Goal: Task Accomplishment & Management: Manage account settings

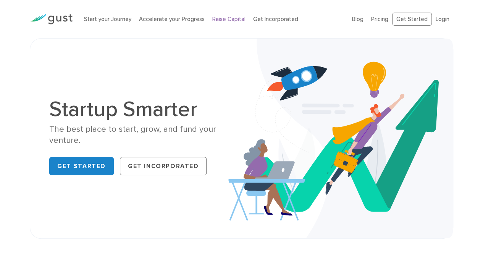
click at [233, 21] on link "Raise Capital" at bounding box center [228, 19] width 33 height 7
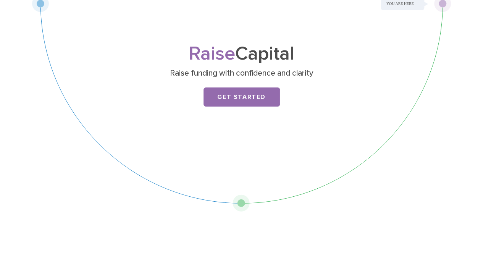
scroll to position [267, 0]
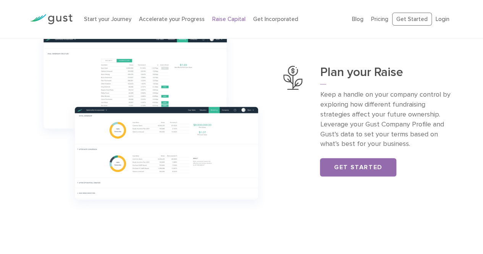
drag, startPoint x: 25, startPoint y: 3, endPoint x: 235, endPoint y: 167, distance: 266.4
click at [233, 167] on img at bounding box center [151, 121] width 242 height 191
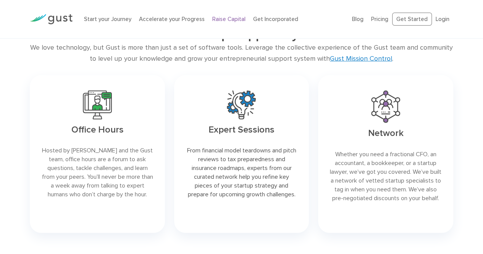
scroll to position [1184, 0]
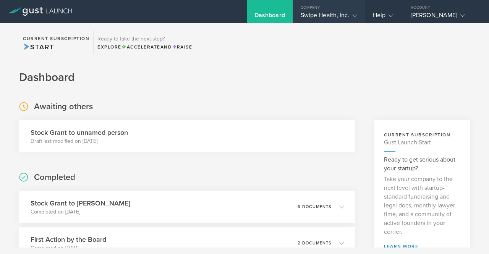
click at [355, 16] on icon at bounding box center [354, 15] width 5 height 5
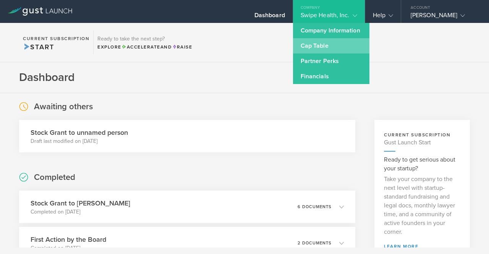
click at [351, 47] on link "Cap Table" at bounding box center [331, 45] width 76 height 15
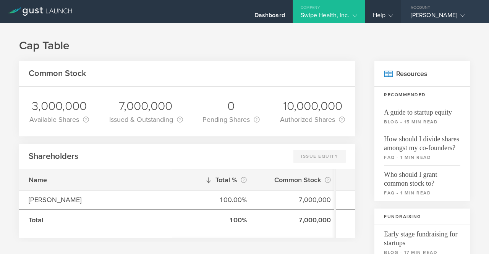
click at [438, 11] on div "[PERSON_NAME]" at bounding box center [443, 16] width 65 height 11
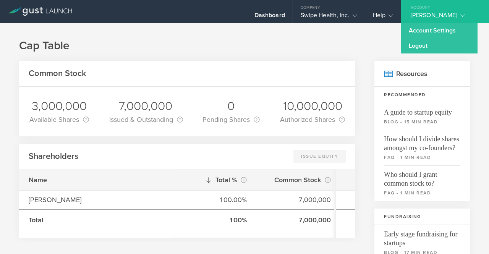
click at [438, 11] on div "[PERSON_NAME]" at bounding box center [443, 16] width 65 height 11
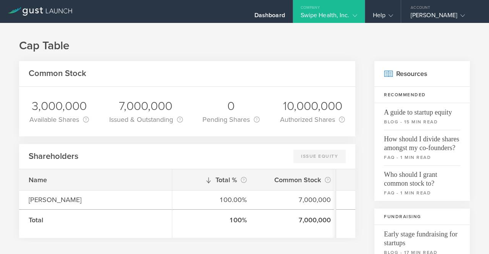
click at [356, 15] on icon at bounding box center [354, 15] width 5 height 5
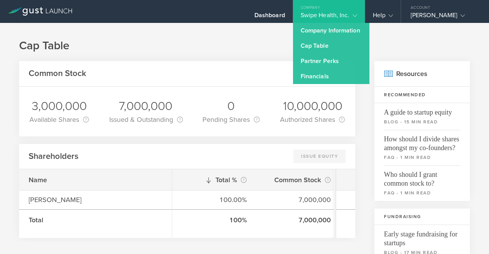
click at [356, 15] on icon at bounding box center [354, 15] width 5 height 5
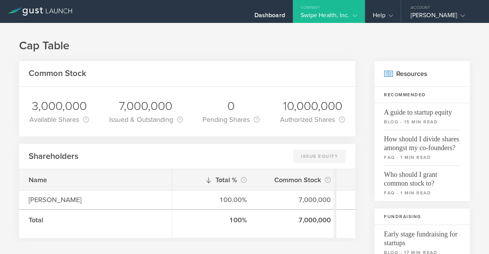
click at [255, 43] on h1 "Cap Table" at bounding box center [244, 45] width 451 height 15
click at [433, 17] on div "[PERSON_NAME]" at bounding box center [443, 16] width 65 height 11
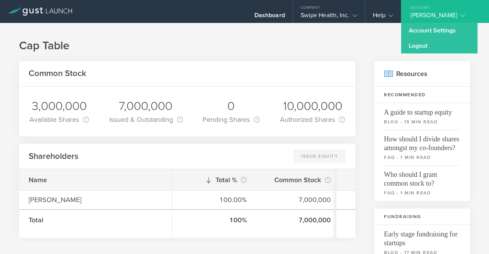
click at [433, 17] on div "[PERSON_NAME]" at bounding box center [443, 16] width 65 height 11
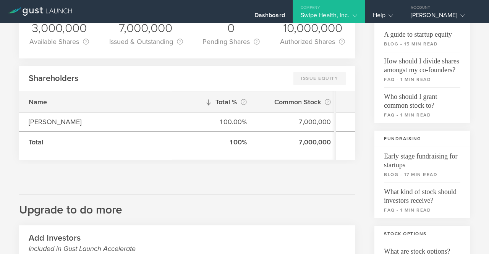
scroll to position [76, 0]
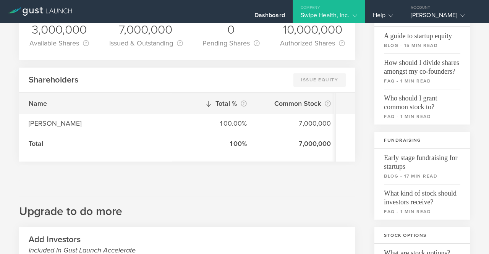
click at [244, 163] on div "Common Stock 3,000,000 Available Shares This is the number of shares that the c…" at bounding box center [187, 217] width 336 height 464
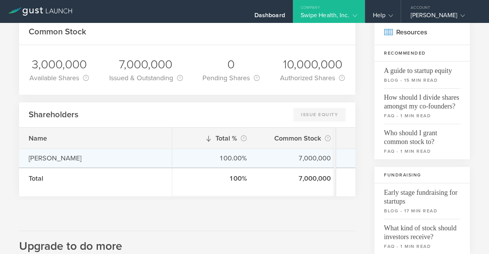
scroll to position [0, 0]
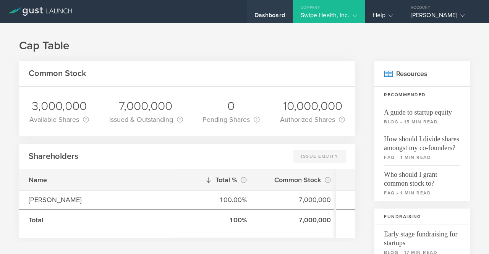
click at [266, 16] on div "Dashboard" at bounding box center [269, 16] width 31 height 11
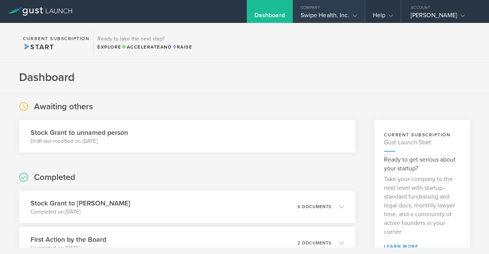
click at [356, 13] on gust-icon at bounding box center [353, 15] width 8 height 8
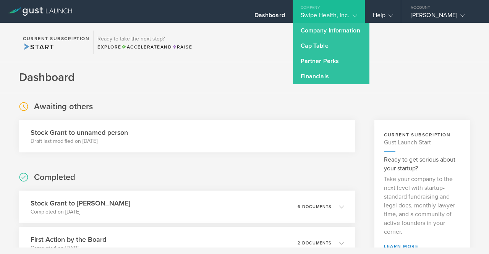
click at [357, 16] on icon at bounding box center [354, 15] width 5 height 5
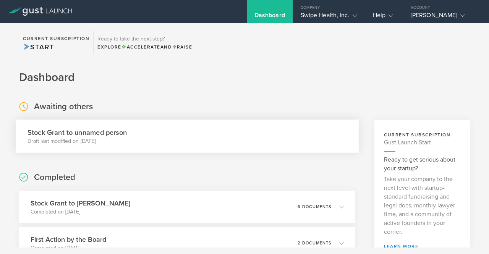
click at [141, 134] on div "Stock Grant to unnamed person Draft last modified on Aug 21, 2025" at bounding box center [187, 136] width 343 height 33
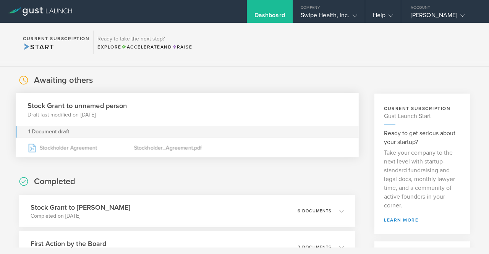
scroll to position [38, 0]
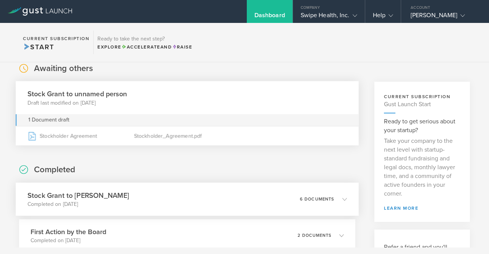
click at [147, 190] on div "Stock Grant to Jacob Hay Completed on Aug 11, 2025 6 documents" at bounding box center [187, 199] width 343 height 33
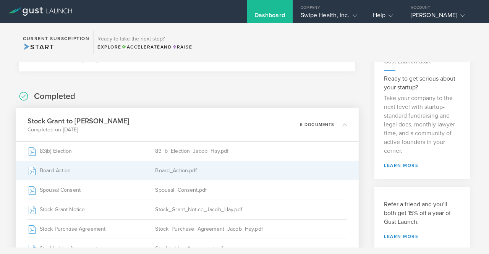
scroll to position [76, 0]
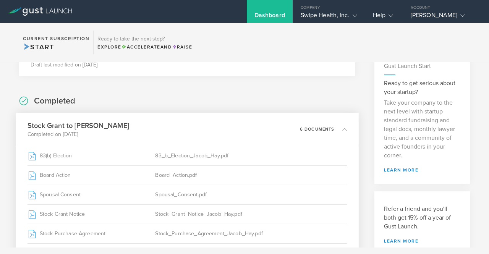
click at [187, 136] on div "Stock Grant to Jacob Hay Completed on Aug 11, 2025 6 documents" at bounding box center [187, 129] width 343 height 33
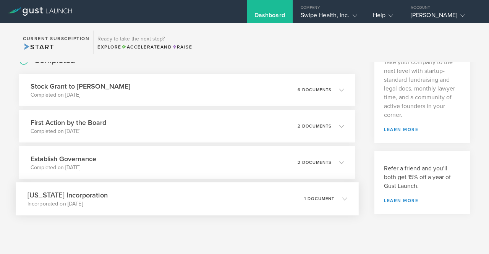
scroll to position [149, 0]
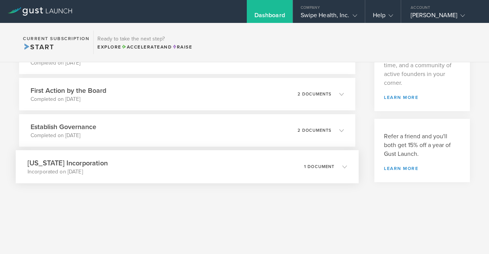
click at [186, 164] on div "Delaware Incorporation Incorporated on Aug 6, 2025 1 document" at bounding box center [187, 166] width 343 height 33
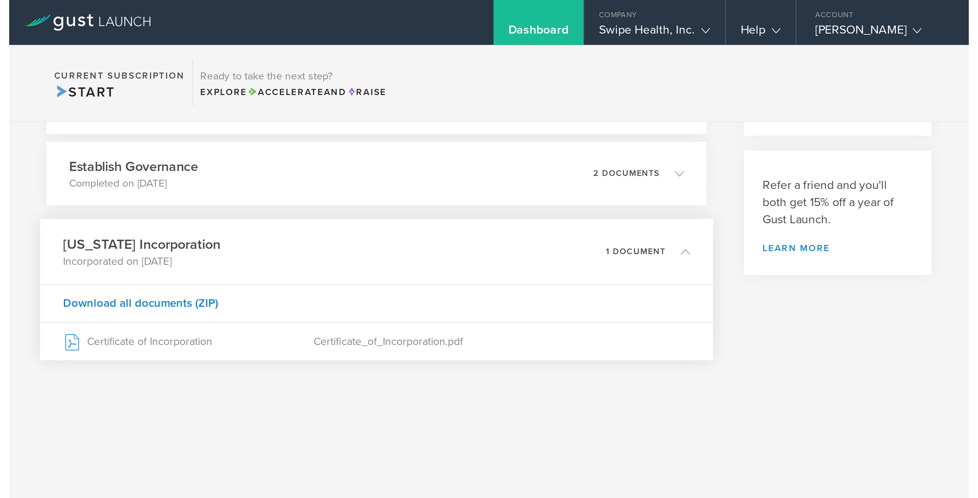
scroll to position [0, 0]
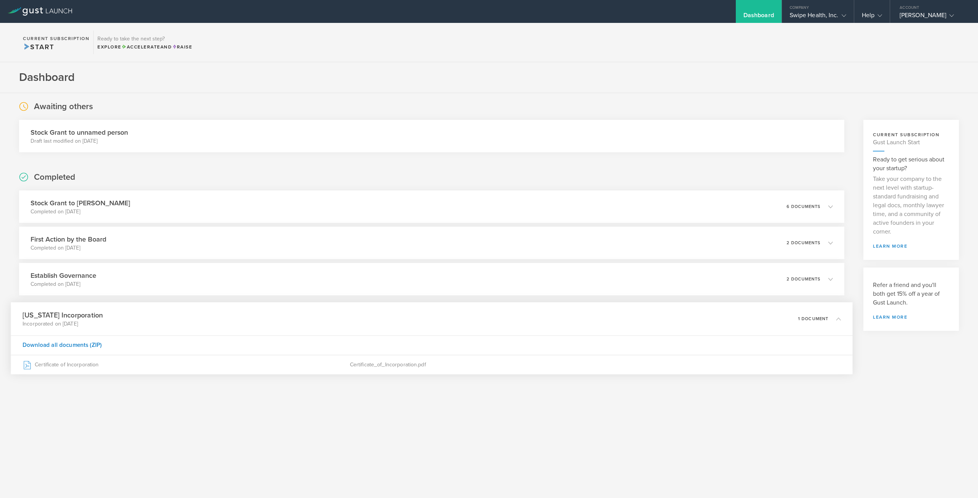
click at [488, 19] on div "Dashboard" at bounding box center [758, 16] width 31 height 11
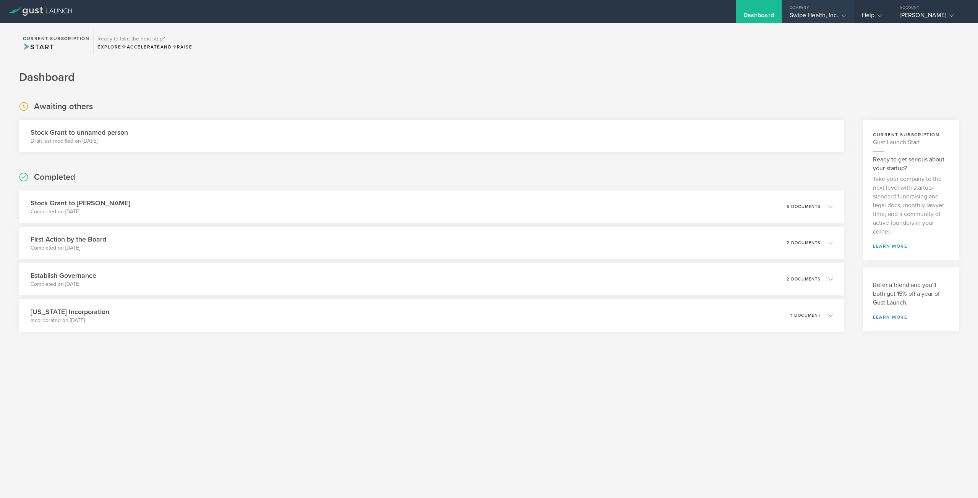
click at [488, 10] on div "Company" at bounding box center [818, 5] width 72 height 11
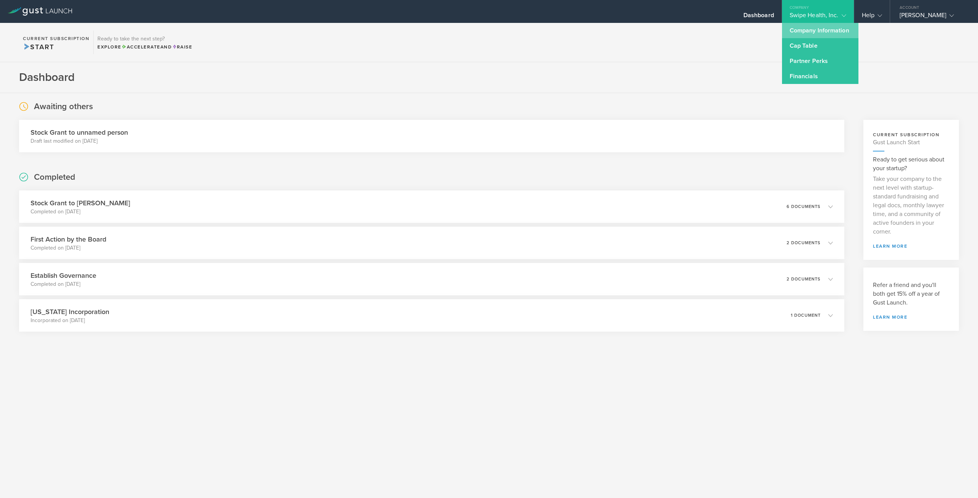
click at [488, 28] on link "Company Information" at bounding box center [820, 30] width 76 height 15
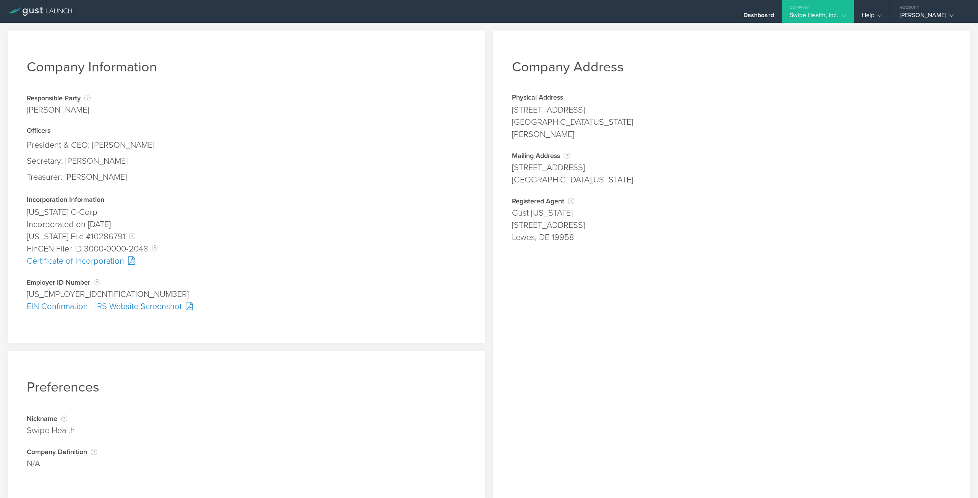
click at [488, 15] on gust-icon at bounding box center [842, 15] width 8 height 8
click at [488, 45] on link "Cap Table" at bounding box center [820, 45] width 76 height 15
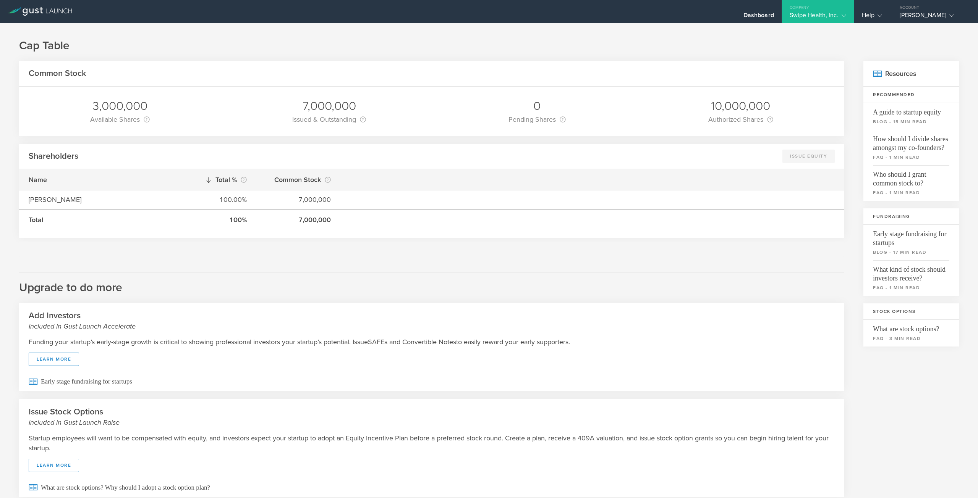
click at [488, 16] on icon at bounding box center [843, 15] width 5 height 5
click at [488, 58] on link "Partner Perks" at bounding box center [820, 60] width 76 height 15
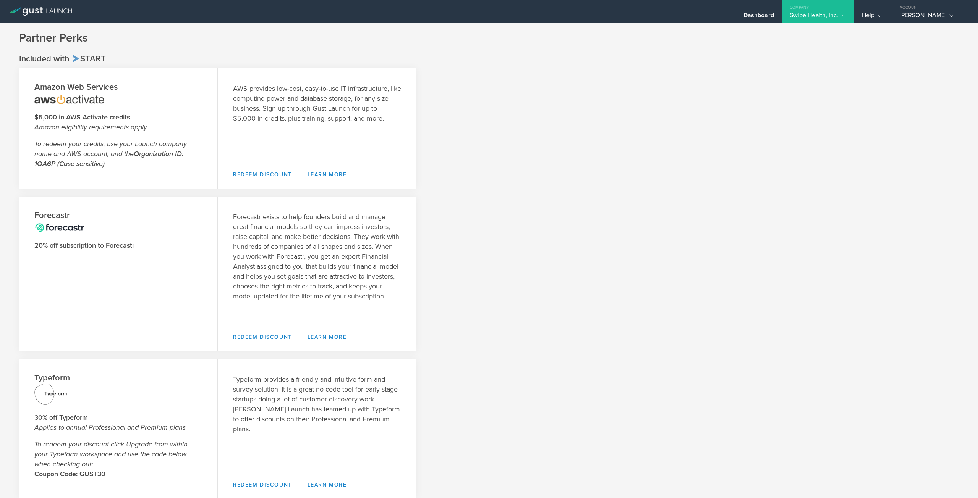
click at [488, 12] on div "Swipe Health, Inc." at bounding box center [817, 16] width 57 height 11
click at [488, 76] on link "Financials" at bounding box center [820, 76] width 76 height 15
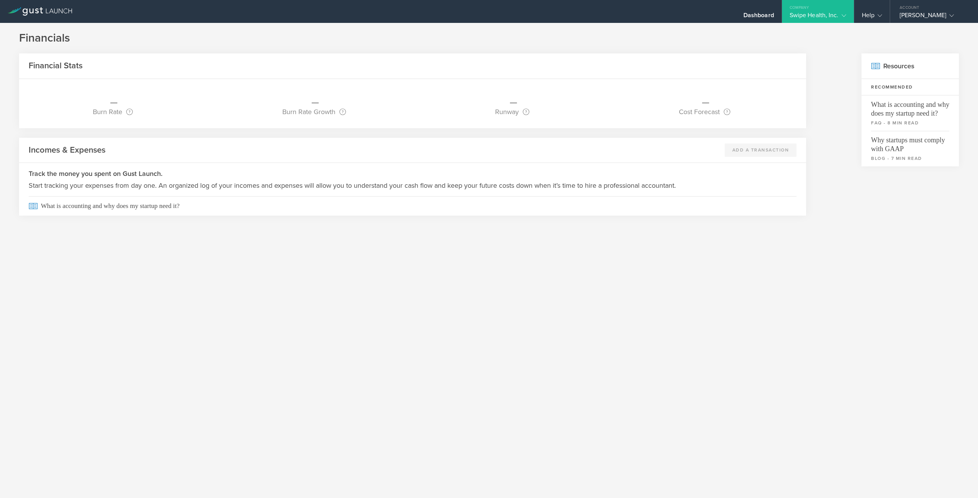
click at [488, 15] on div "Swipe Health, Inc." at bounding box center [817, 16] width 57 height 11
click at [488, 16] on div "Swipe Health, Inc." at bounding box center [817, 16] width 57 height 11
click at [488, 27] on link "Company Information" at bounding box center [820, 30] width 76 height 15
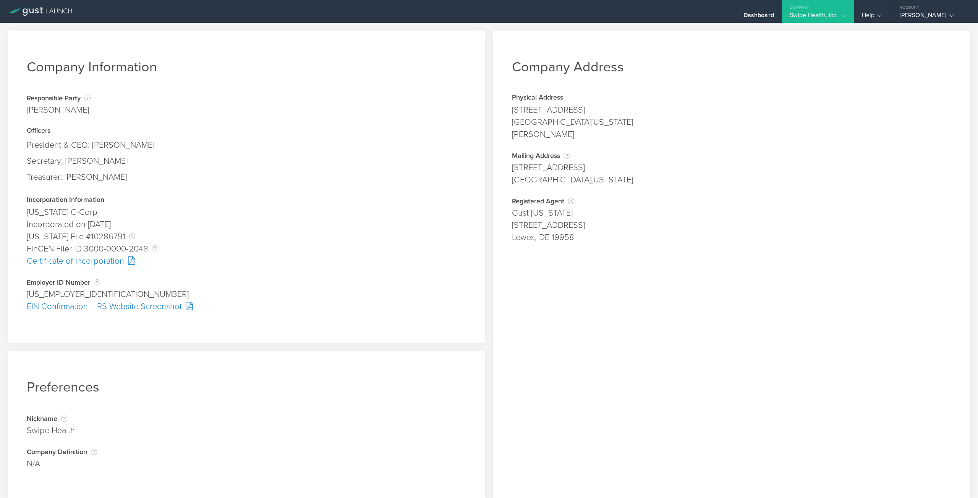
click at [488, 13] on div "Swipe Health, Inc." at bounding box center [817, 16] width 57 height 11
click at [488, 16] on div "Dashboard Company Swipe Health, Inc. Company Information Relationships Cap Tabl…" at bounding box center [609, 11] width 735 height 23
click at [488, 16] on div "Dashboard" at bounding box center [758, 16] width 31 height 11
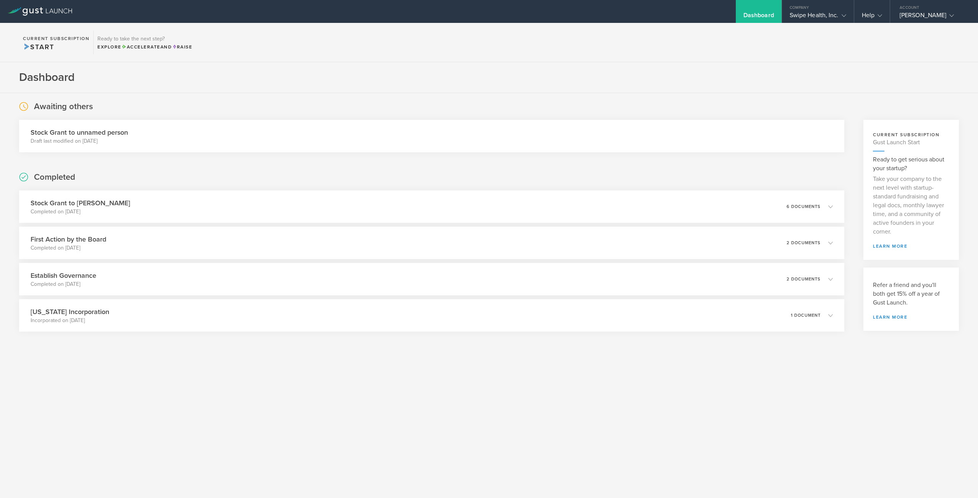
drag, startPoint x: 751, startPoint y: 16, endPoint x: 664, endPoint y: 48, distance: 92.3
click at [488, 48] on section "Current Subscription Start Ready to take the next step? Explore Accelerate and …" at bounding box center [489, 42] width 978 height 39
click at [488, 254] on icon at bounding box center [834, 315] width 13 height 7
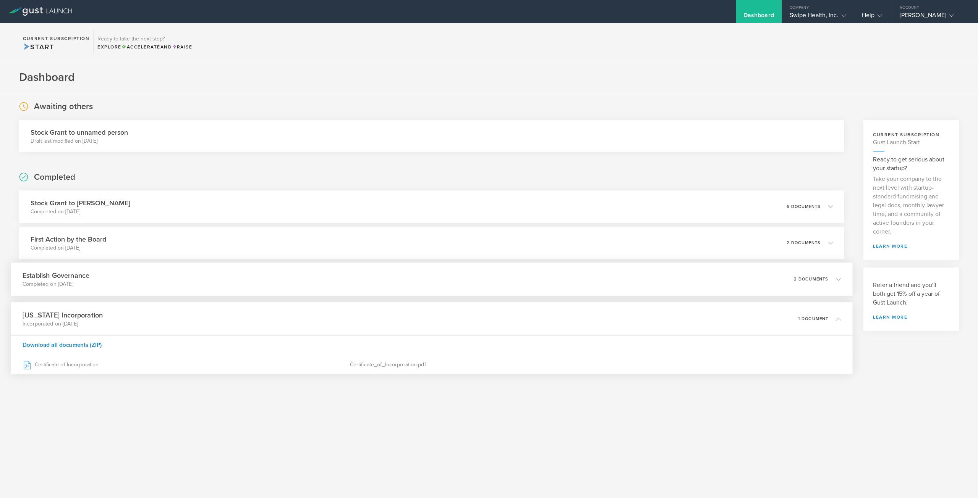
click at [75, 254] on p "Completed on Aug 11, 2025" at bounding box center [56, 285] width 67 height 8
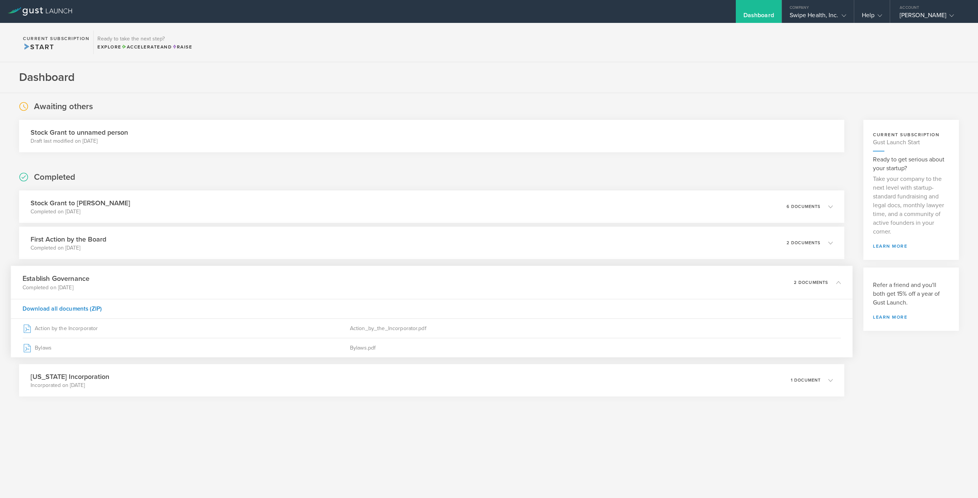
click at [76, 254] on h3 "Establish Governance" at bounding box center [56, 279] width 67 height 10
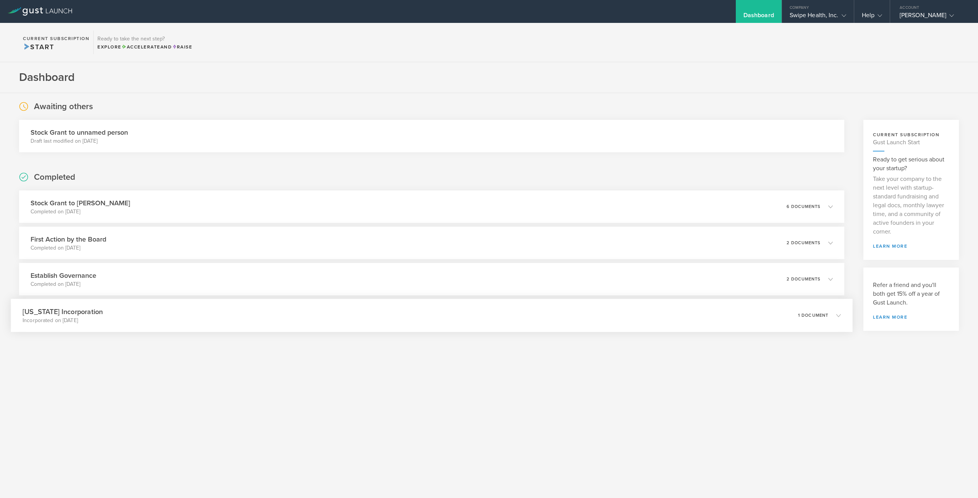
click at [102, 254] on div "Delaware Incorporation Incorporated on Aug 6, 2025 1 document" at bounding box center [431, 315] width 841 height 33
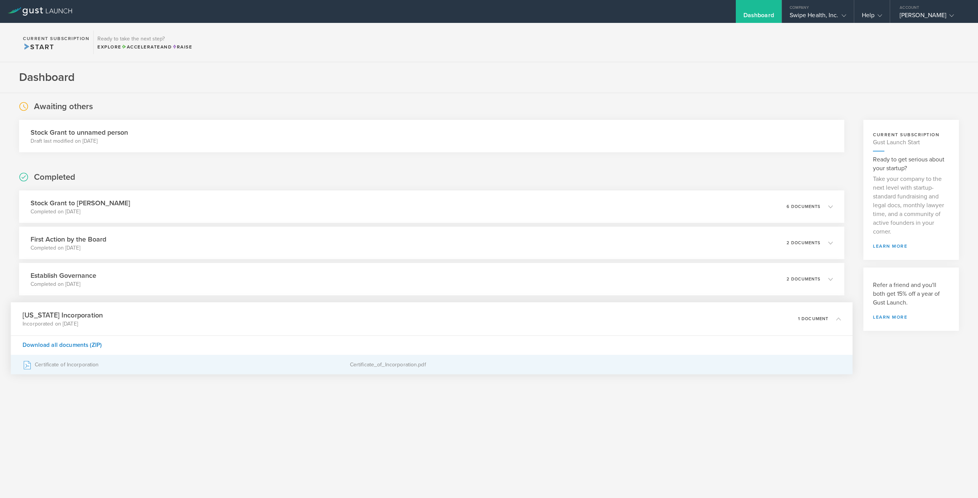
click at [78, 254] on div "Certificate of Incorporation" at bounding box center [186, 365] width 327 height 19
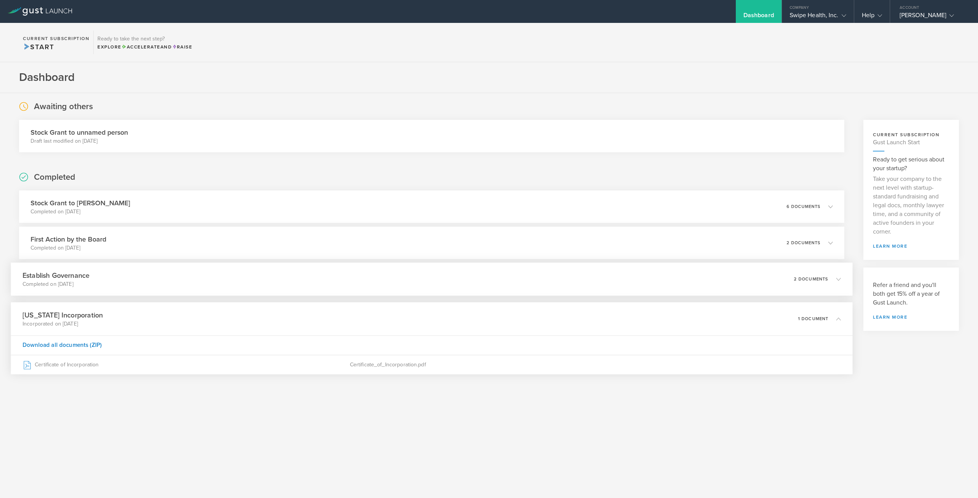
click at [102, 254] on div "Establish Governance Completed on Aug 11, 2025 2 documents" at bounding box center [431, 279] width 841 height 33
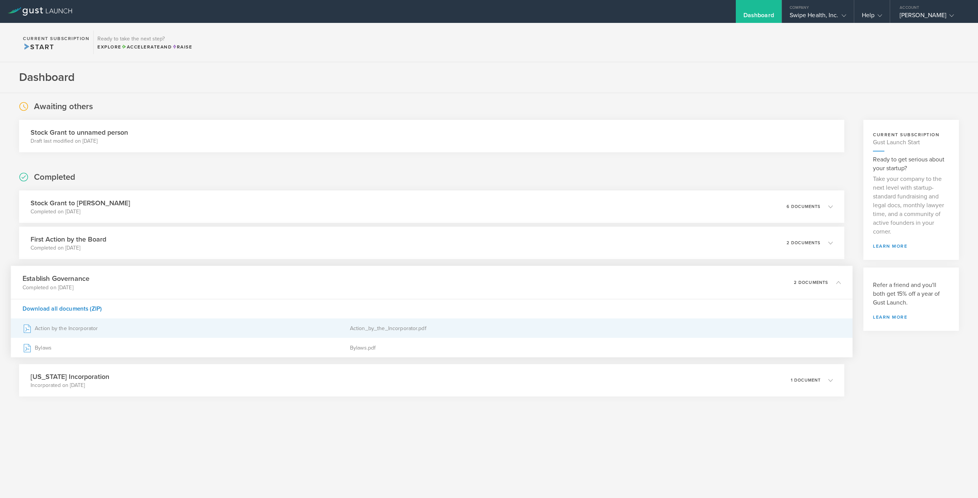
click at [52, 254] on div "Action by the Incorporator" at bounding box center [186, 328] width 327 height 19
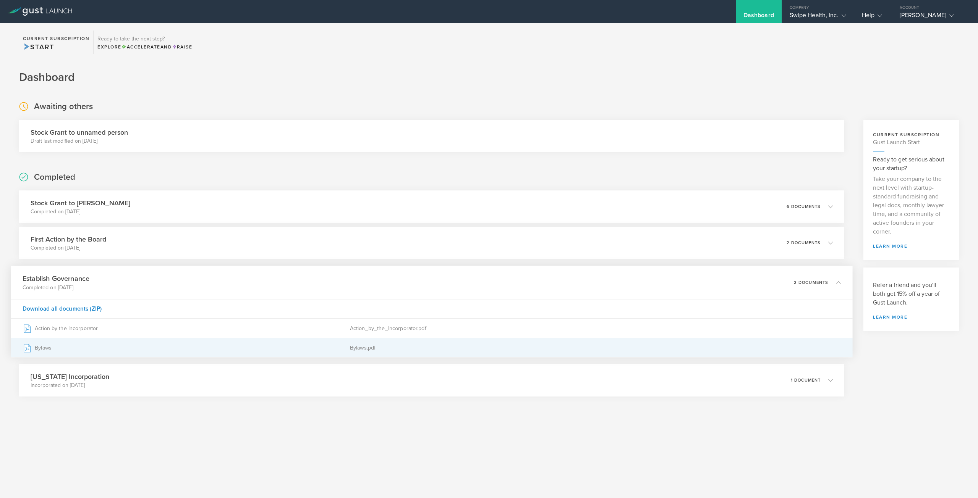
click at [44, 254] on div "Bylaws" at bounding box center [186, 347] width 327 height 19
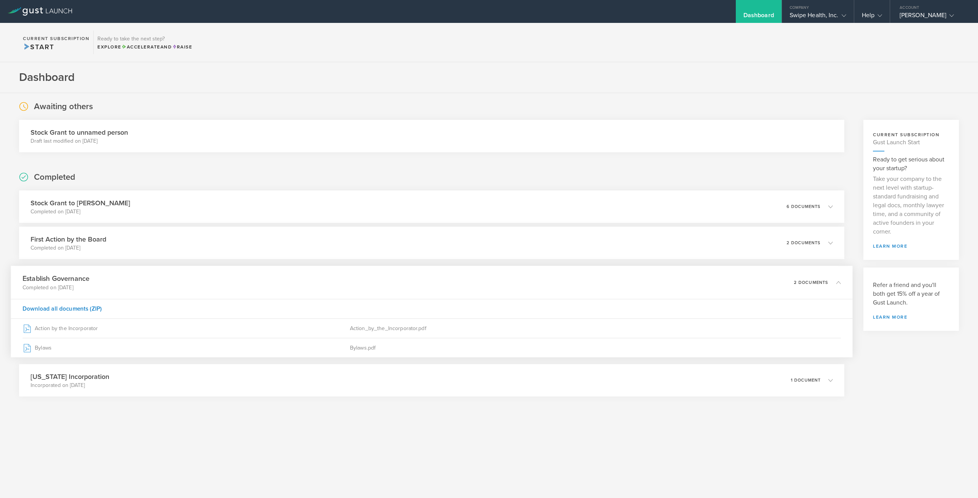
click at [129, 254] on div "Establish Governance Completed on Aug 11, 2025 2 documents" at bounding box center [431, 282] width 841 height 33
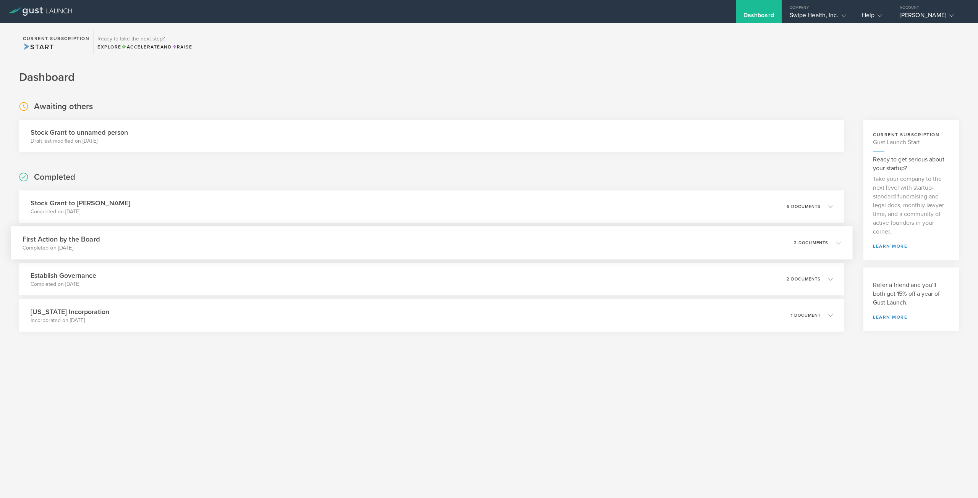
click at [162, 245] on div "First Action by the Board Completed on Aug 11, 2025 2 documents" at bounding box center [431, 242] width 841 height 33
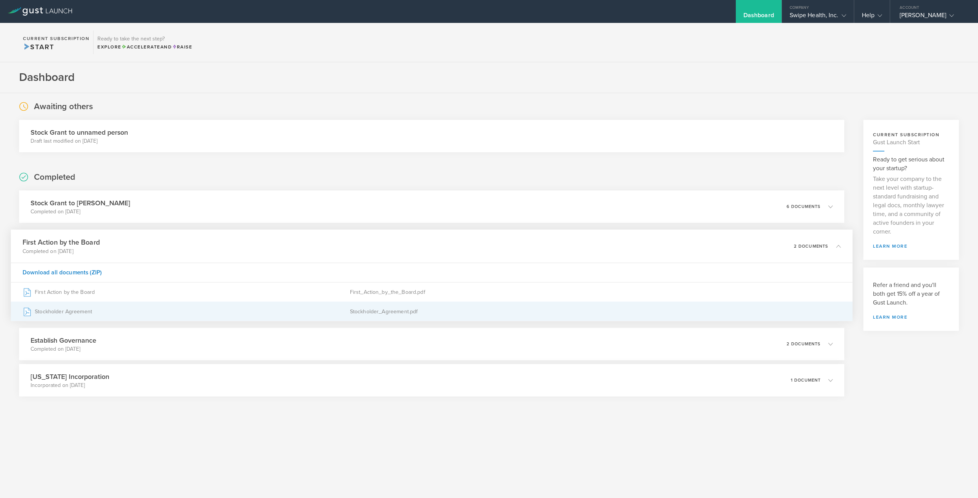
click at [65, 254] on div "Stockholder Agreement" at bounding box center [186, 311] width 327 height 19
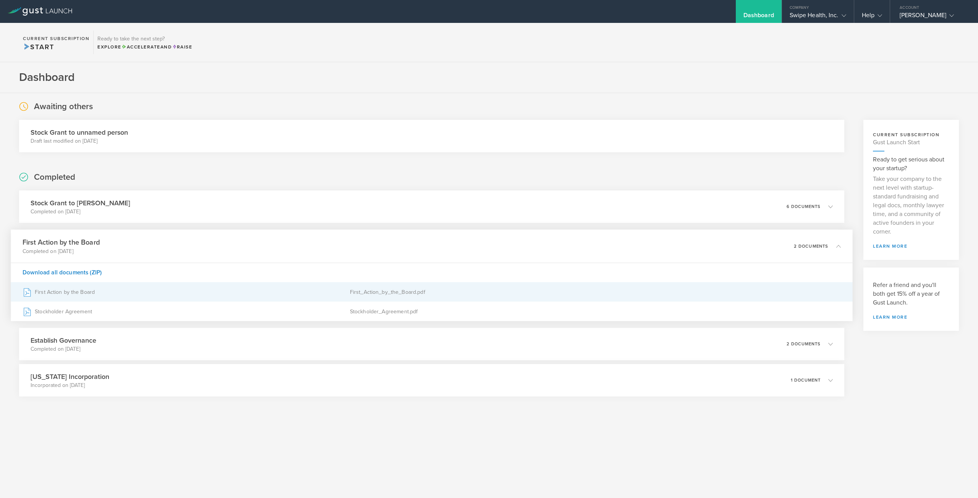
click at [66, 254] on div "First Action by the Board" at bounding box center [186, 292] width 327 height 19
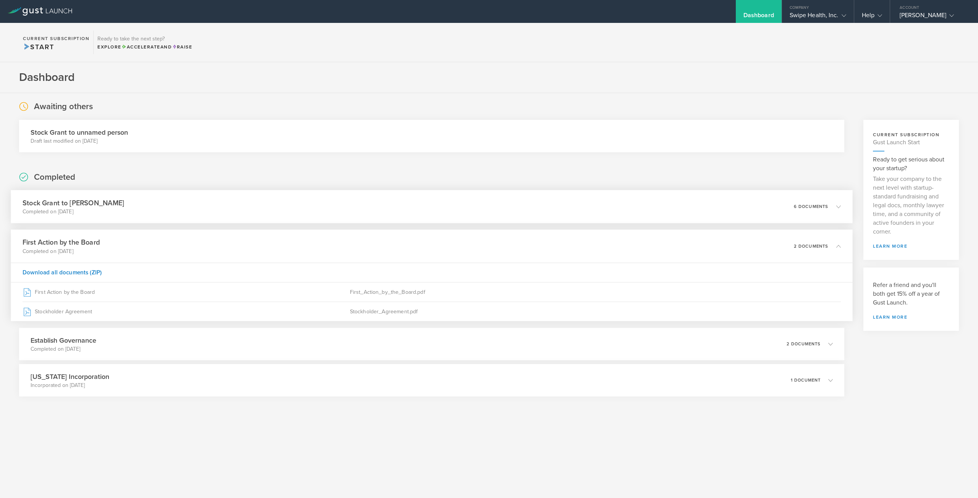
click at [83, 217] on div "Stock Grant to Jacob Hay Completed on Aug 11, 2025 6 documents" at bounding box center [431, 206] width 841 height 33
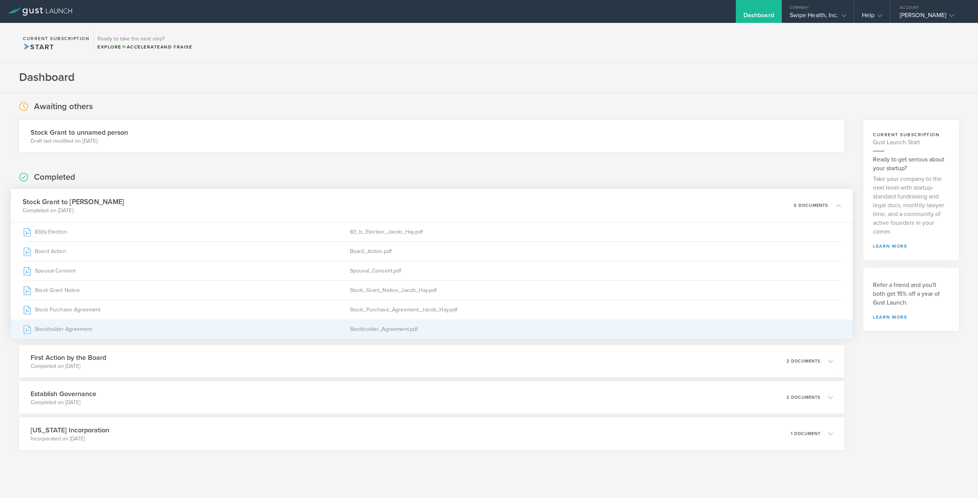
click at [106, 254] on div "Stockholder Agreement" at bounding box center [186, 329] width 327 height 19
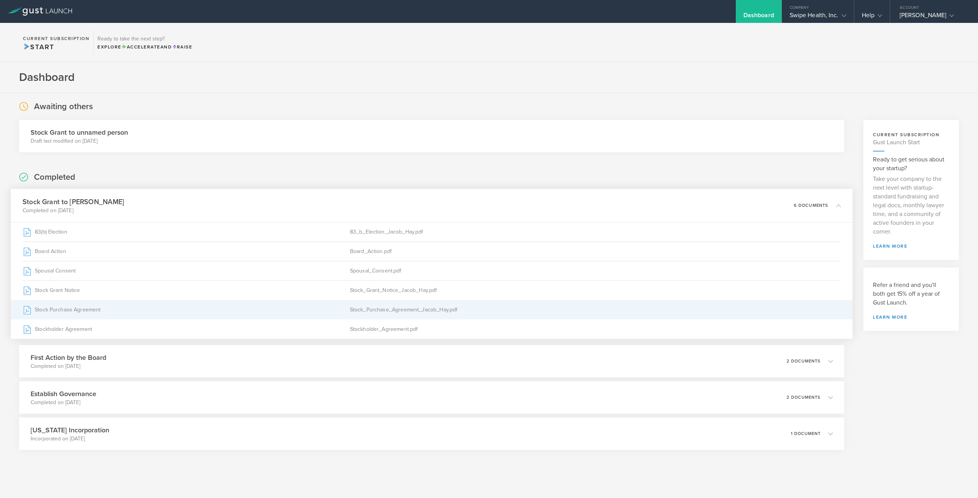
click at [79, 254] on div "Stock Purchase Agreement" at bounding box center [186, 310] width 327 height 19
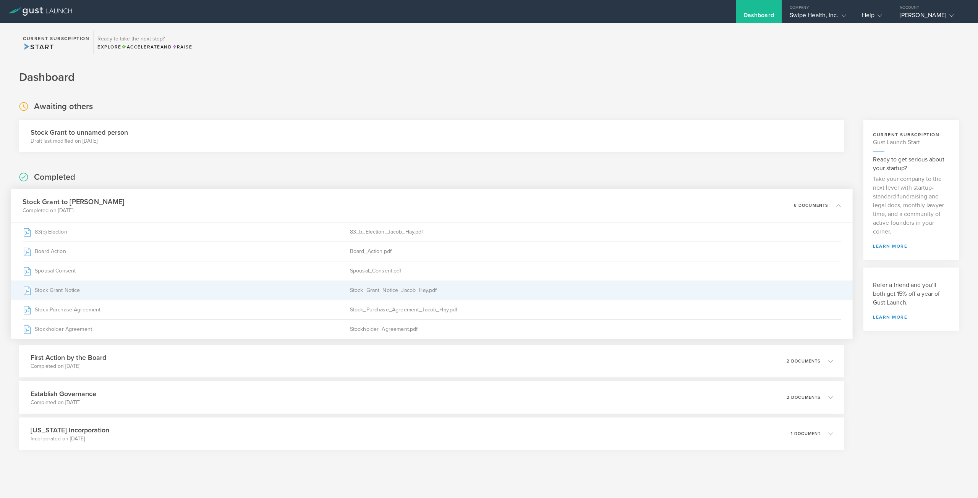
click at [70, 254] on div "Stock Grant Notice" at bounding box center [186, 290] width 327 height 19
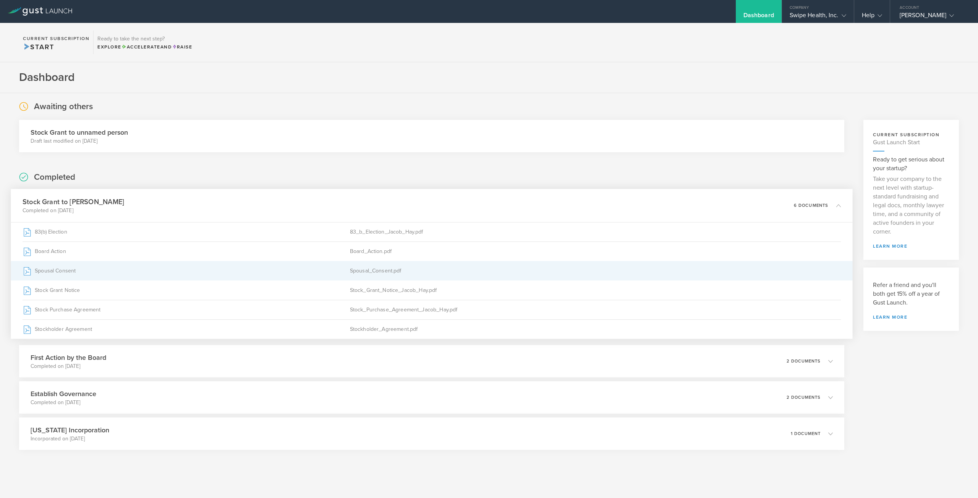
click at [51, 254] on div "Spousal Consent" at bounding box center [186, 271] width 327 height 19
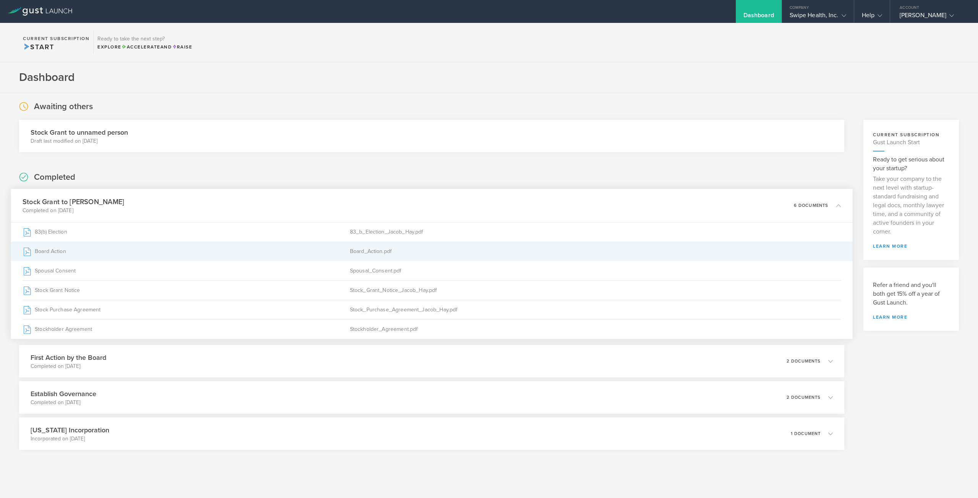
click at [49, 250] on div "Board Action" at bounding box center [186, 251] width 327 height 19
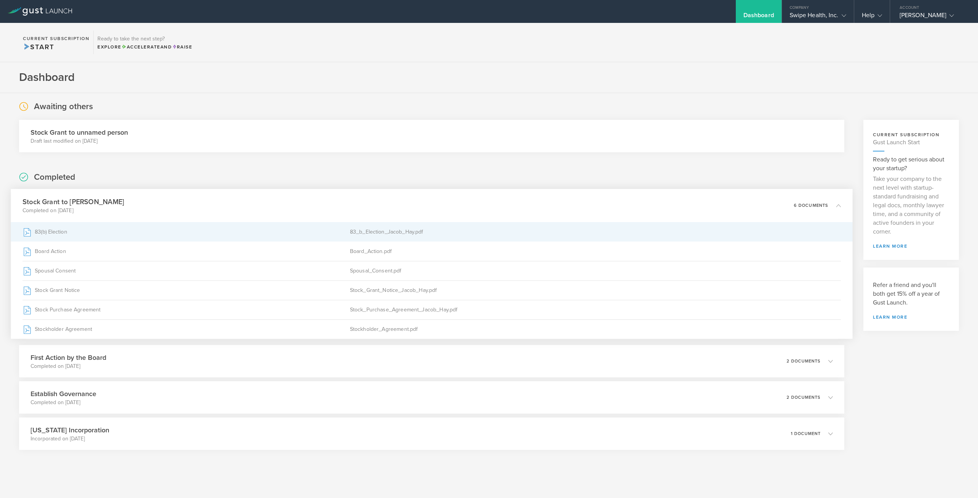
click at [47, 233] on div "83(b) Election" at bounding box center [186, 232] width 327 height 19
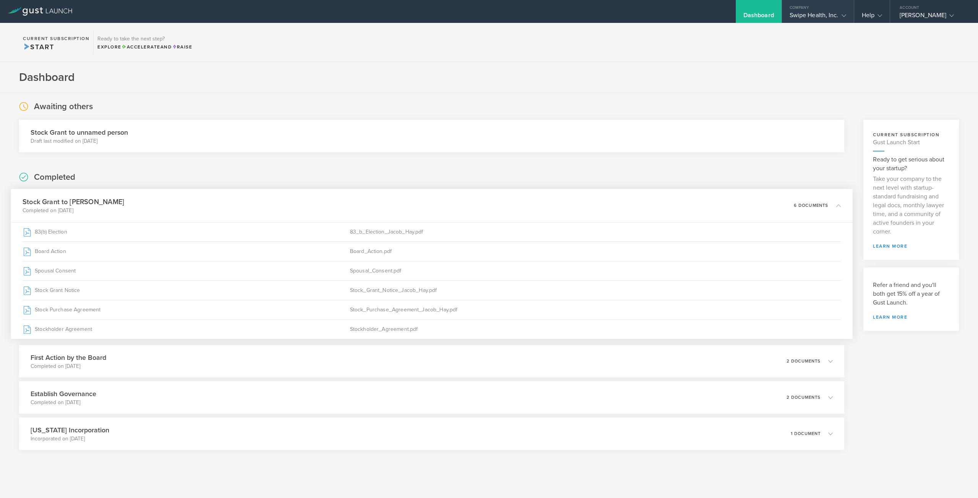
click at [488, 13] on div "Swipe Health, Inc." at bounding box center [817, 16] width 57 height 11
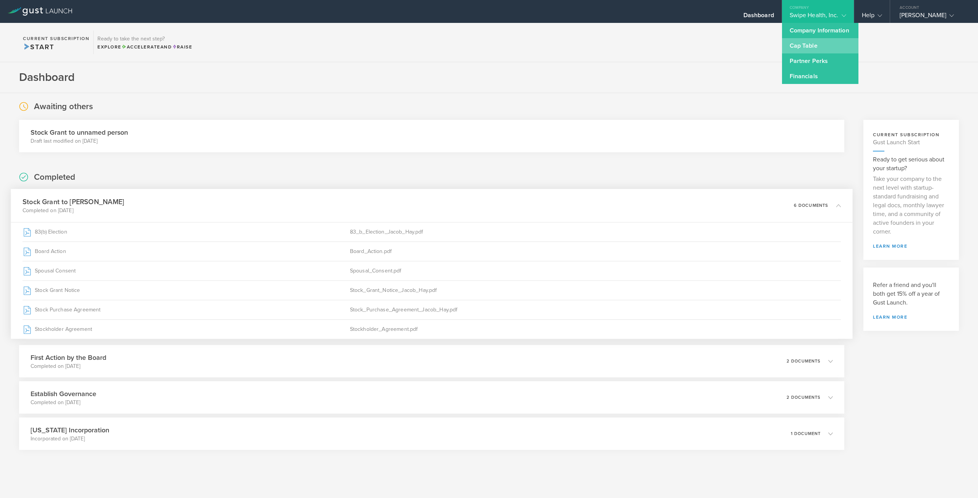
click at [488, 46] on link "Cap Table" at bounding box center [820, 45] width 76 height 15
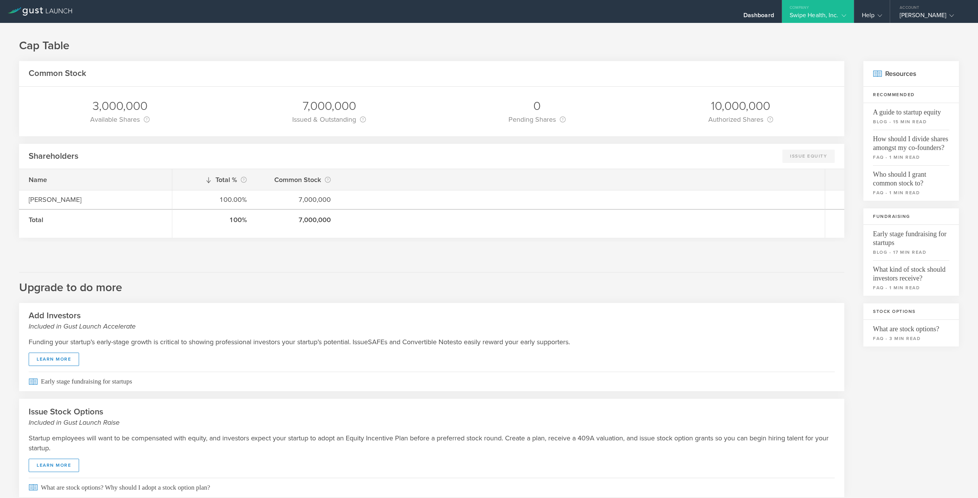
click at [254, 45] on h1 "Cap Table" at bounding box center [488, 45] width 939 height 15
click at [488, 20] on div "Dashboard" at bounding box center [758, 16] width 31 height 11
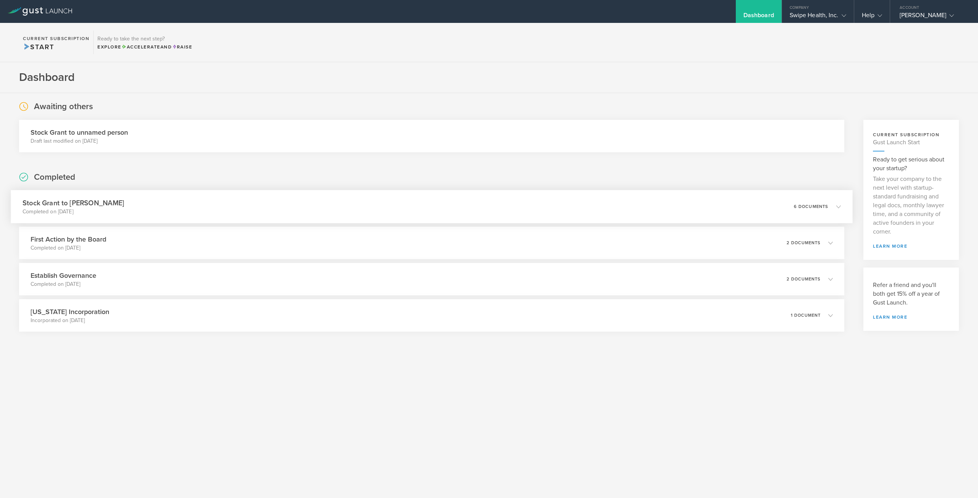
click at [52, 207] on h3 "Stock Grant to Jacob Hay" at bounding box center [74, 203] width 102 height 10
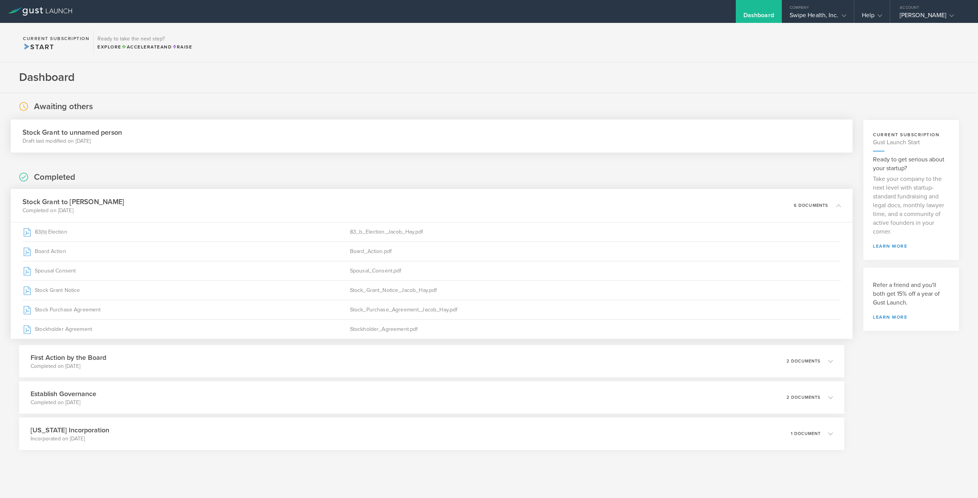
click at [112, 129] on h3 "Stock Grant to unnamed person" at bounding box center [72, 132] width 99 height 10
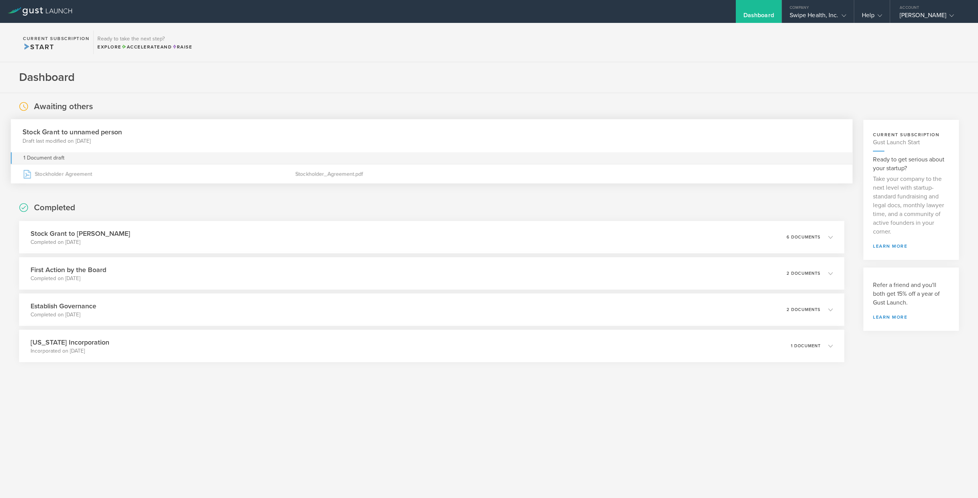
click at [109, 138] on p "Draft last modified on Aug 21, 2025" at bounding box center [72, 141] width 99 height 8
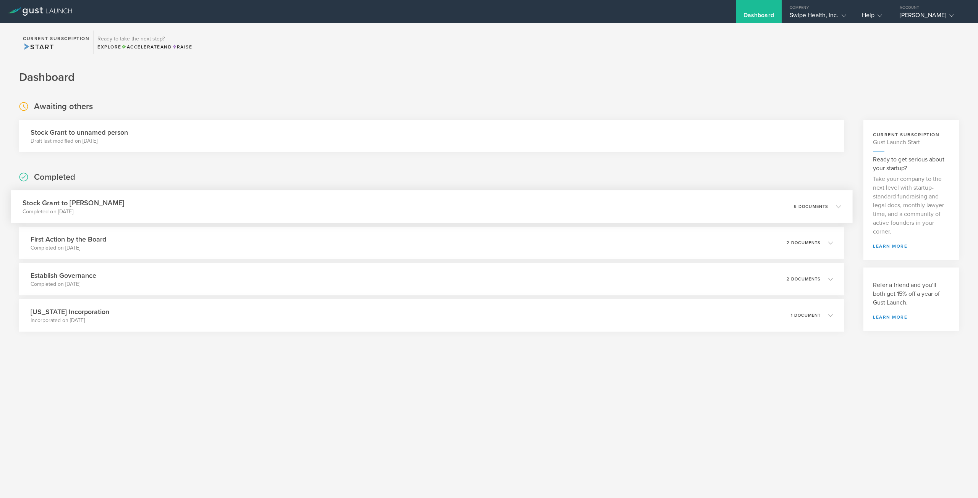
click at [87, 205] on h3 "Stock Grant to Jacob Hay" at bounding box center [74, 203] width 102 height 10
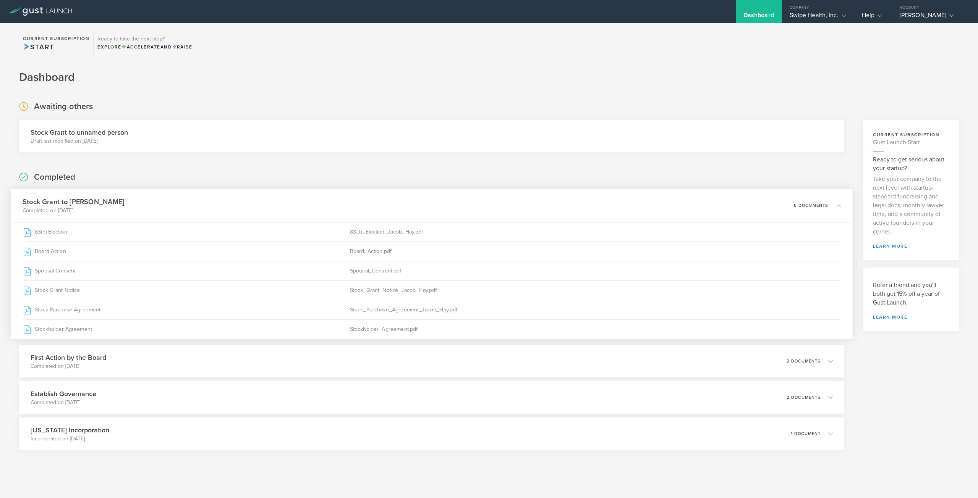
click at [256, 198] on div "Stock Grant to Jacob Hay Completed on Aug 11, 2025 6 documents" at bounding box center [431, 205] width 841 height 33
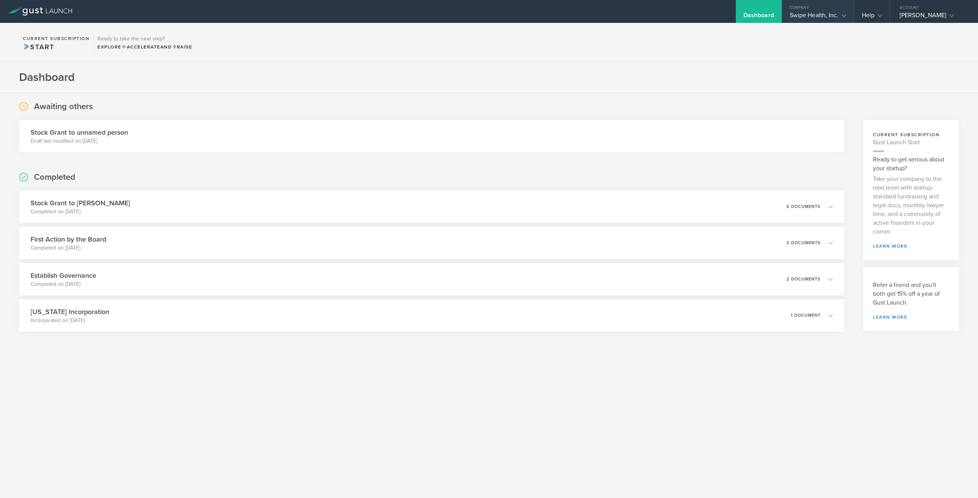
click at [488, 9] on div "Company" at bounding box center [818, 5] width 72 height 11
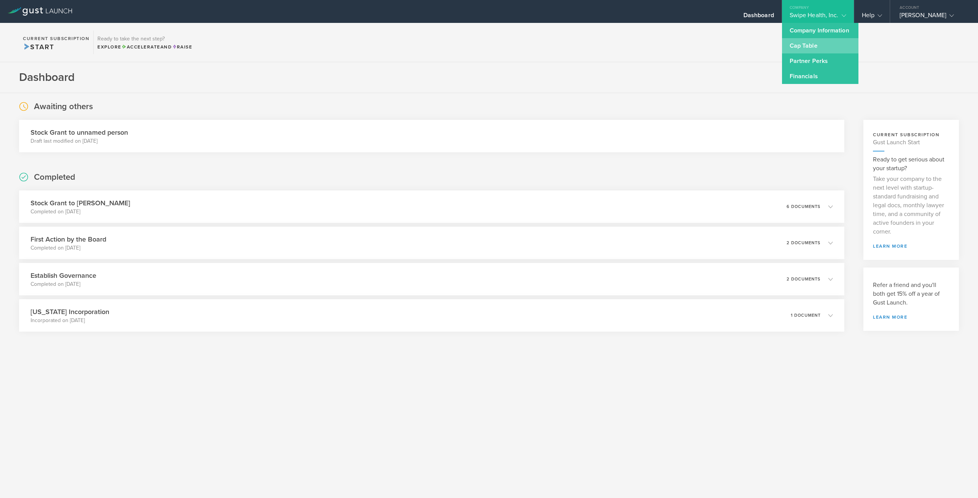
click at [488, 51] on link "Cap Table" at bounding box center [820, 45] width 76 height 15
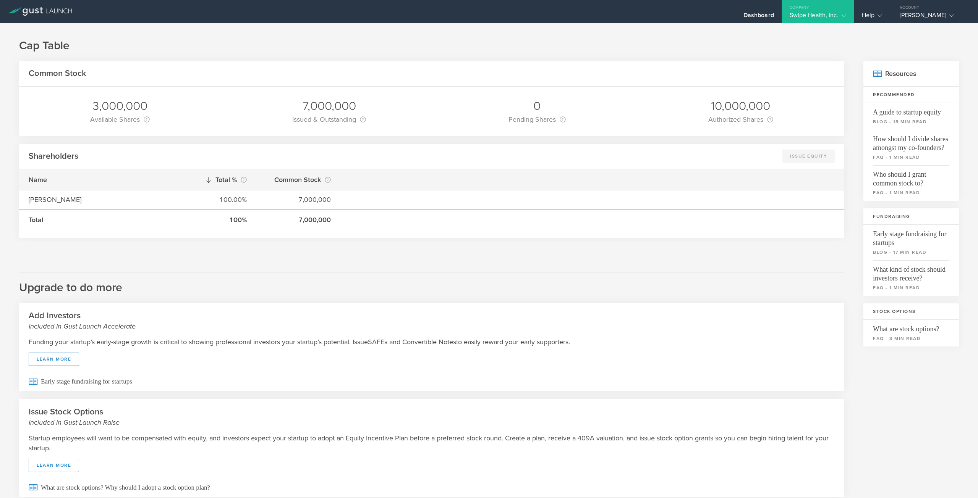
click at [371, 49] on h1 "Cap Table" at bounding box center [488, 45] width 939 height 15
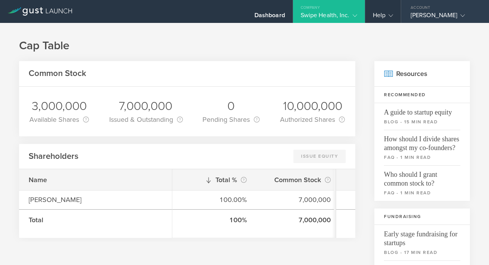
click at [433, 13] on div "Paras Patel" at bounding box center [443, 16] width 65 height 11
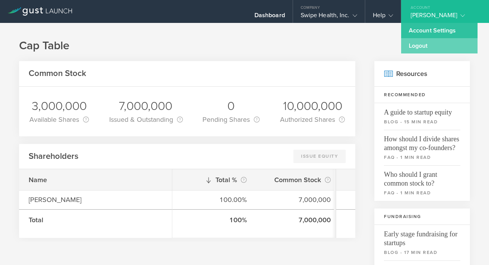
click at [435, 46] on link "Logout" at bounding box center [439, 45] width 76 height 15
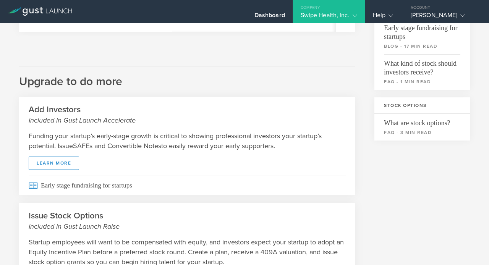
scroll to position [278, 0]
